Goal: Task Accomplishment & Management: Use online tool/utility

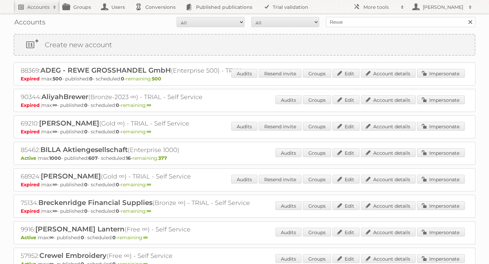
click at [42, 11] on link "Accounts" at bounding box center [37, 7] width 46 height 14
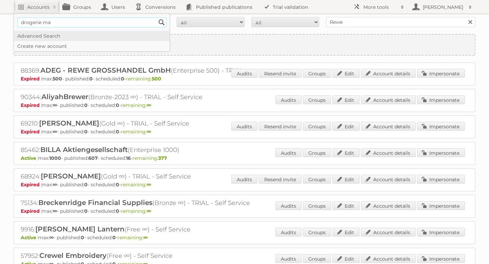
type input"] "drogerie markt"
click at [161, 23] on input "Search" at bounding box center [162, 22] width 10 height 10
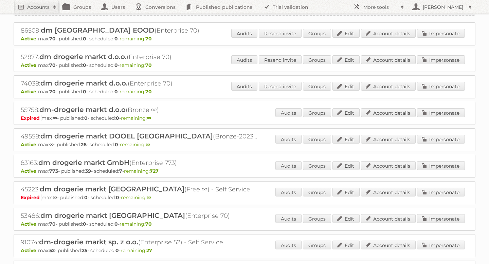
scroll to position [42, 0]
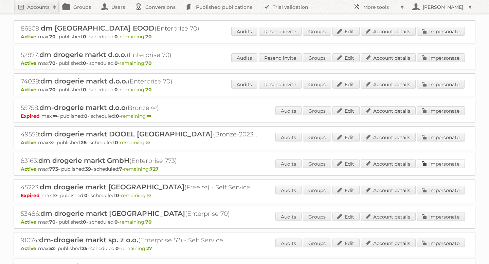
click at [433, 160] on link "Impersonate" at bounding box center [441, 163] width 48 height 9
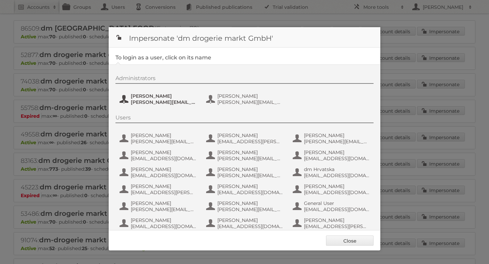
click at [154, 97] on span "[PERSON_NAME]" at bounding box center [164, 96] width 66 height 6
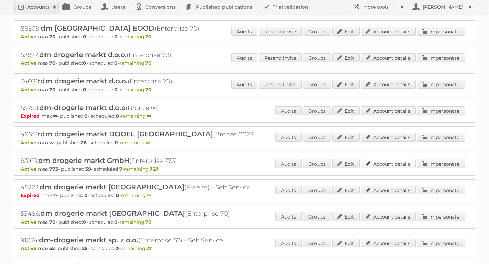
click at [400, 159] on link "Account details" at bounding box center [388, 163] width 55 height 9
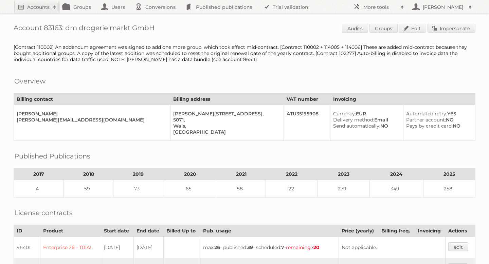
click at [446, 27] on link "Impersonate" at bounding box center [452, 28] width 48 height 9
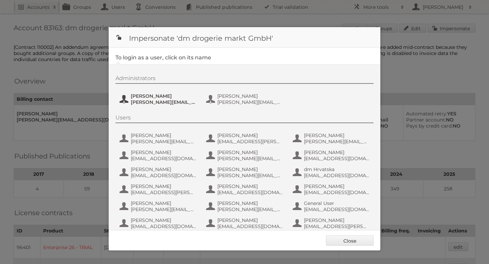
click at [146, 98] on span "[PERSON_NAME]" at bounding box center [164, 96] width 66 height 6
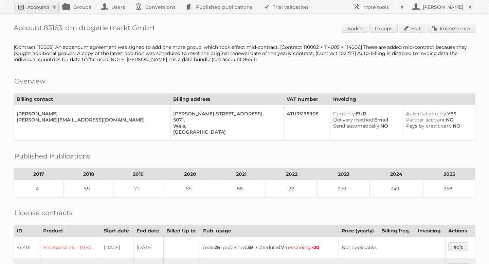
click at [46, 10] on h2 "Accounts" at bounding box center [38, 7] width 22 height 7
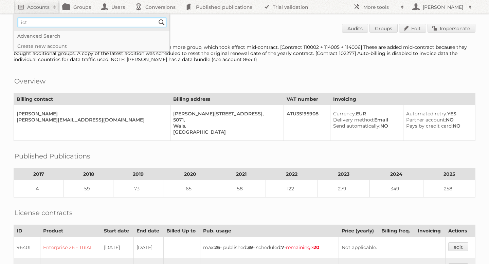
type input"] "ICT Edeka"
click at [160, 21] on input "Search" at bounding box center [162, 22] width 10 height 10
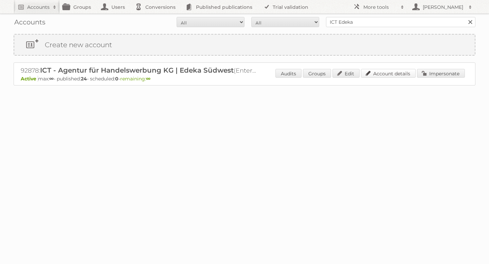
click at [401, 75] on link "Account details" at bounding box center [388, 73] width 55 height 9
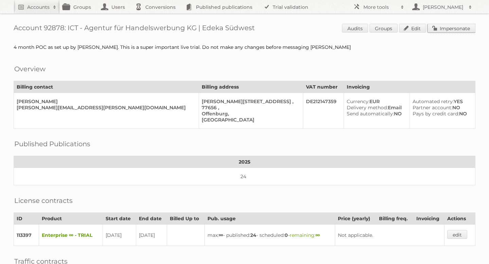
click at [447, 26] on link "Impersonate" at bounding box center [452, 28] width 48 height 9
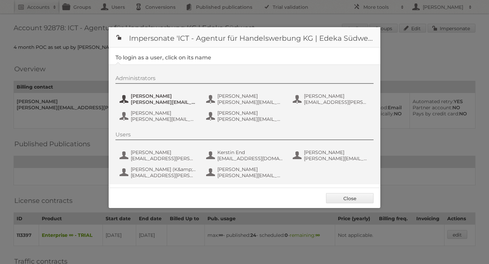
click at [167, 97] on span "Benjamin Discher" at bounding box center [164, 96] width 66 height 6
